Goal: Use online tool/utility: Use online tool/utility

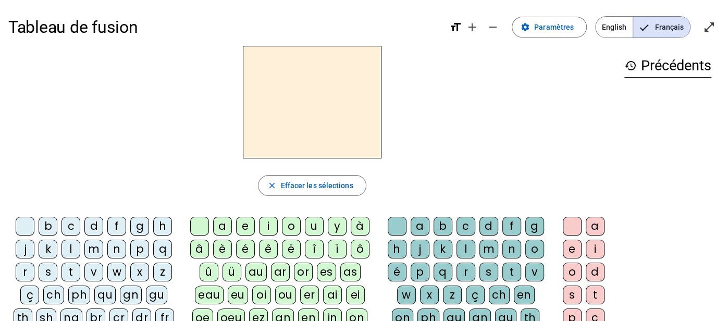
click at [50, 224] on div "b" at bounding box center [48, 226] width 19 height 19
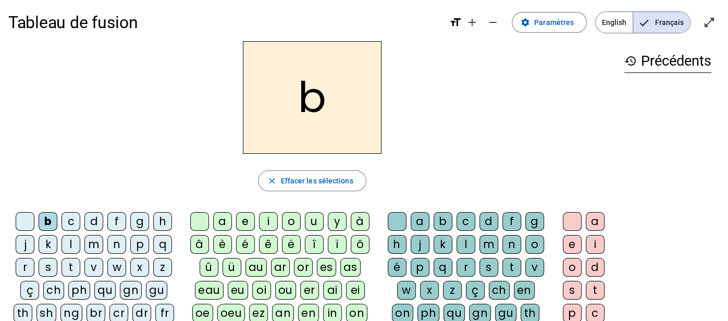
scroll to position [6, 0]
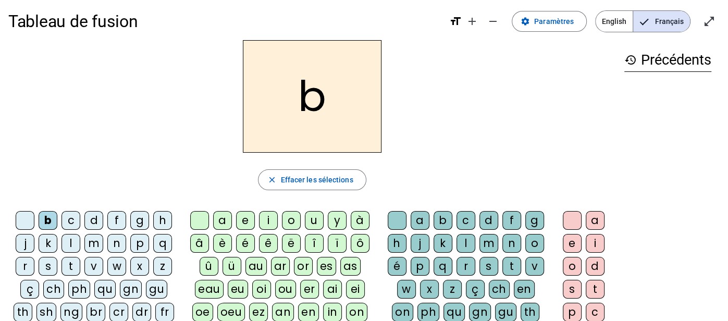
click at [349, 285] on div "ei" at bounding box center [355, 289] width 19 height 19
click at [531, 223] on div "g" at bounding box center [534, 220] width 19 height 19
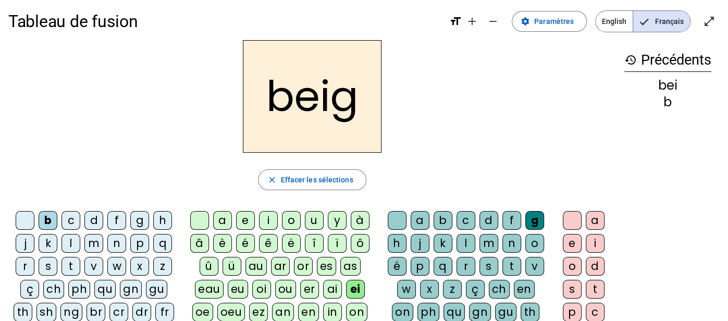
click at [568, 236] on div "e" at bounding box center [572, 243] width 19 height 19
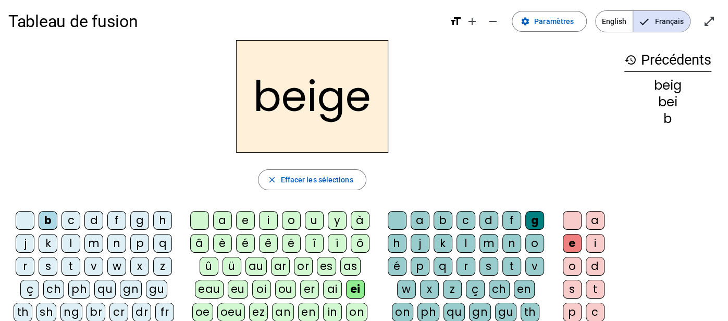
scroll to position [0, 0]
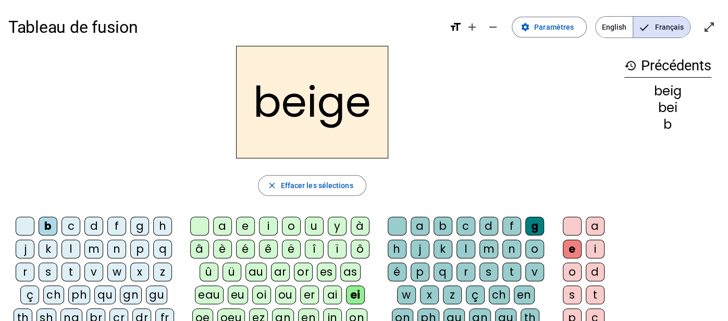
click at [119, 248] on div "n" at bounding box center [116, 249] width 19 height 19
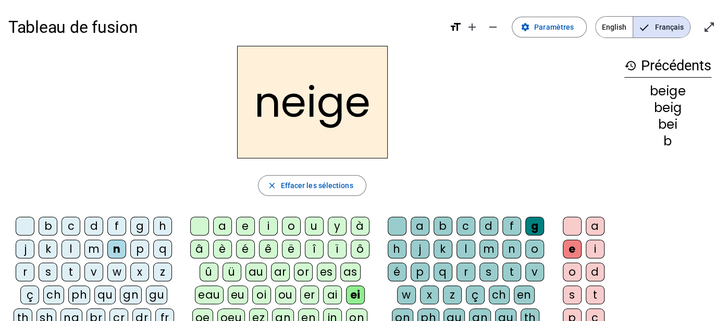
click at [224, 229] on div "a" at bounding box center [222, 226] width 19 height 19
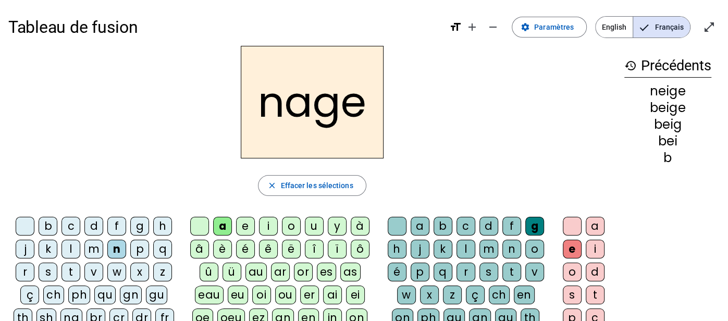
click at [47, 271] on div "s" at bounding box center [48, 272] width 19 height 19
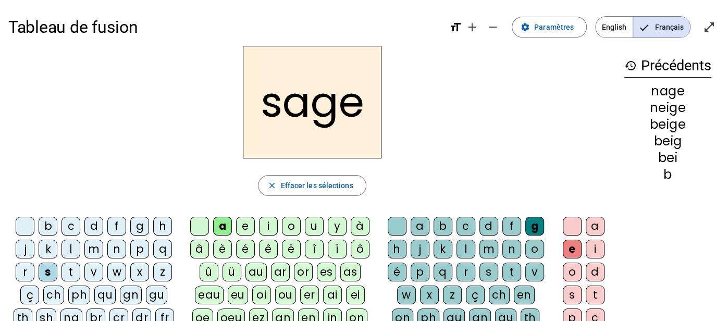
click at [144, 247] on div "p" at bounding box center [139, 249] width 19 height 19
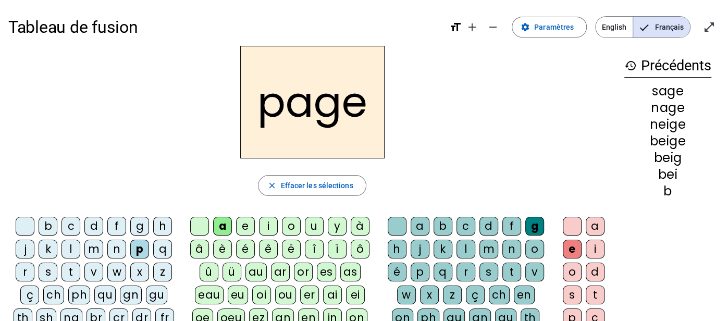
click at [462, 250] on div "l" at bounding box center [466, 249] width 19 height 19
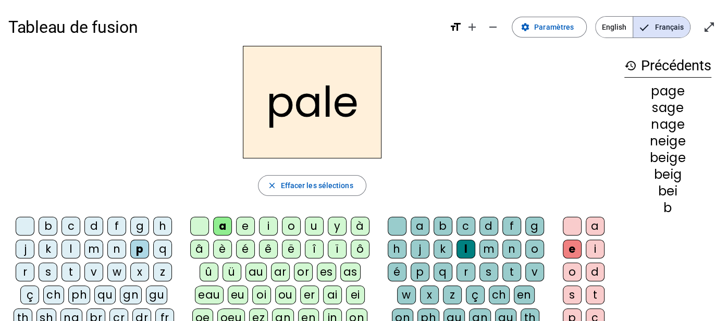
click at [42, 271] on div "s" at bounding box center [48, 272] width 19 height 19
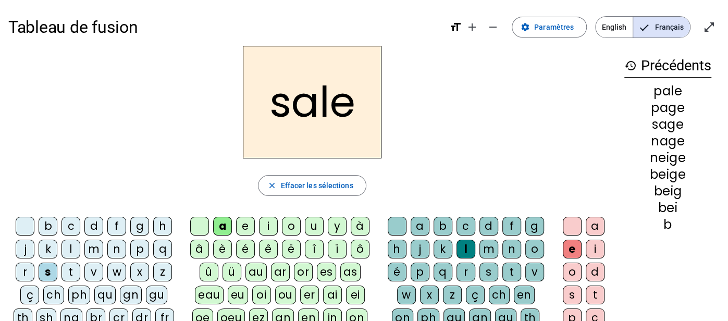
click at [74, 222] on div "c" at bounding box center [71, 226] width 19 height 19
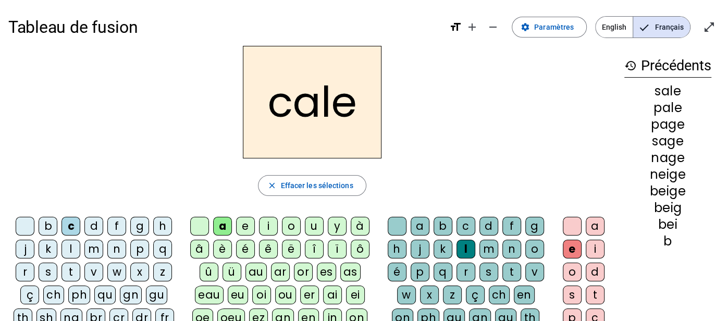
click at [417, 273] on div "p" at bounding box center [420, 272] width 19 height 19
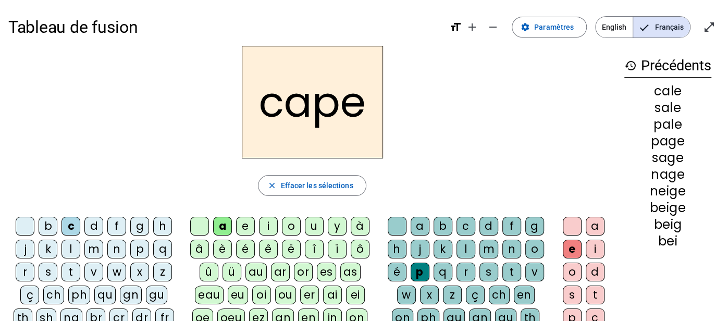
click at [535, 275] on div "v" at bounding box center [534, 272] width 19 height 19
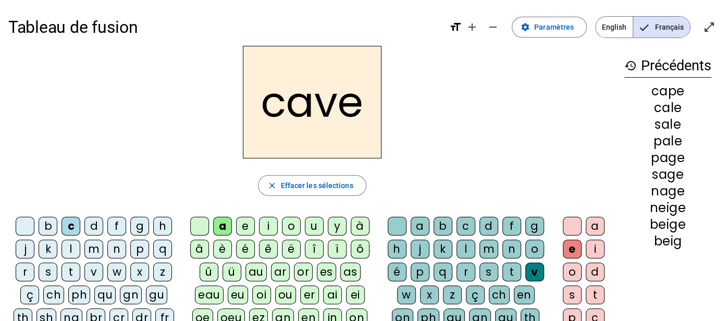
click at [72, 247] on div "l" at bounding box center [71, 249] width 19 height 19
